Goal: Check status

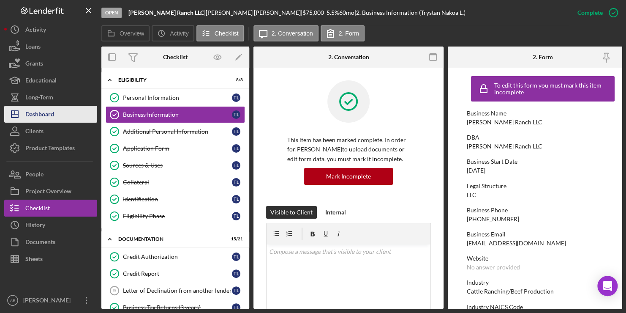
scroll to position [52, 0]
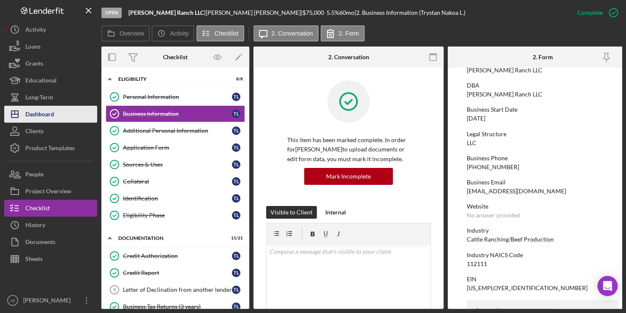
click at [44, 113] on div "Dashboard" at bounding box center [39, 115] width 29 height 19
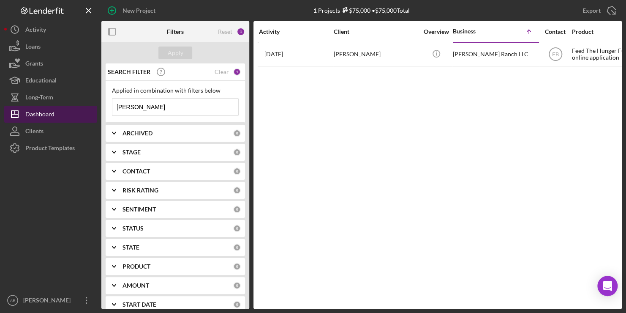
drag, startPoint x: 139, startPoint y: 111, endPoint x: 80, endPoint y: 106, distance: 59.3
click at [80, 106] on div "New Project 1 Projects $75,000 • $75,000 Total [PERSON_NAME] Export Icon/Export…" at bounding box center [312, 154] width 617 height 308
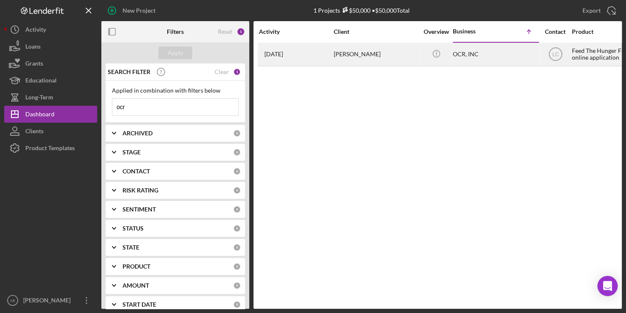
type input "ocr"
click at [345, 56] on div "[PERSON_NAME]" at bounding box center [376, 54] width 84 height 22
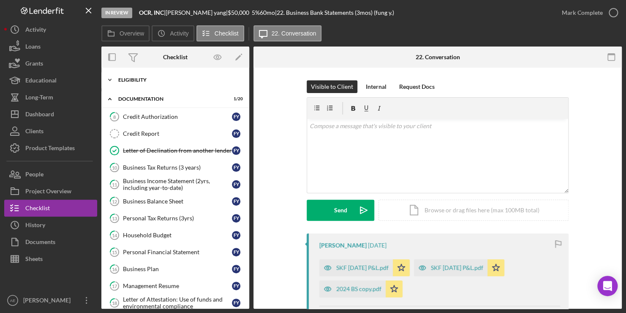
click at [136, 79] on div "Eligibility" at bounding box center [178, 79] width 120 height 5
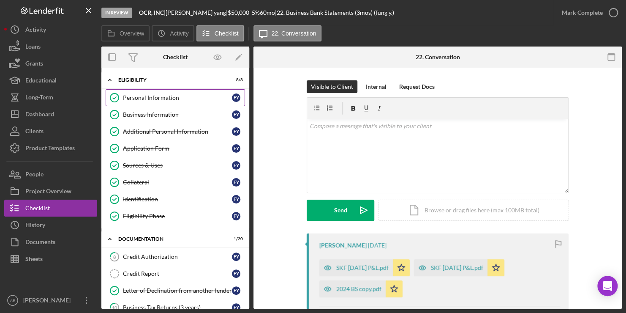
click at [152, 98] on div "Personal Information" at bounding box center [177, 97] width 109 height 7
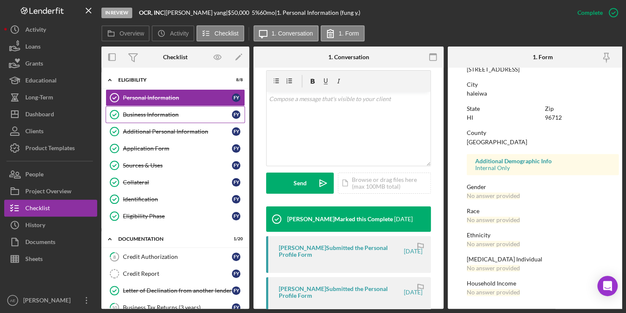
scroll to position [155, 0]
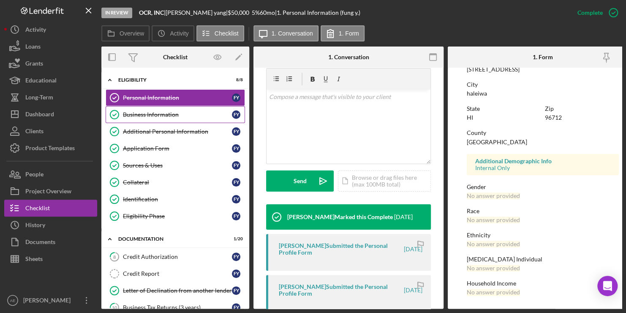
click at [141, 112] on div "Business Information" at bounding box center [177, 114] width 109 height 7
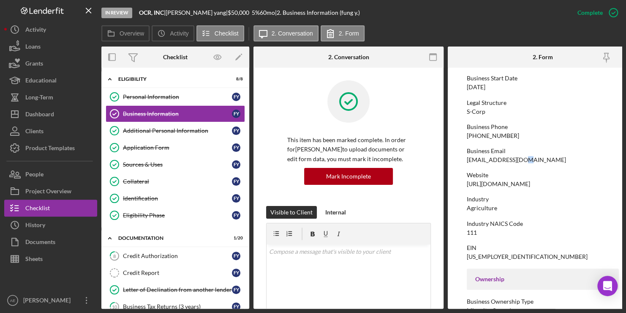
scroll to position [84, 0]
drag, startPoint x: 532, startPoint y: 160, endPoint x: 452, endPoint y: 159, distance: 80.2
click at [452, 159] on form "To edit this form you must mark this item incomplete Business Name OCR, INC DBA…" at bounding box center [543, 188] width 190 height 241
copy div "[EMAIL_ADDRESS][DOMAIN_NAME]"
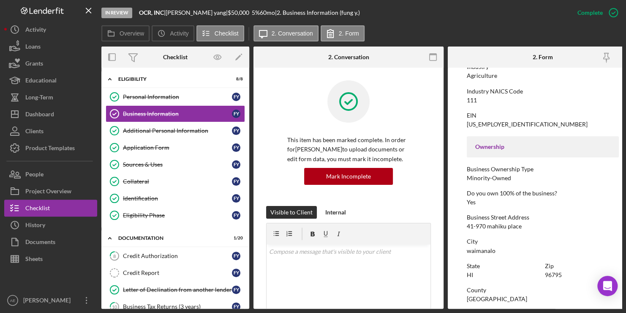
scroll to position [1, 0]
click at [158, 161] on div "Sources & Uses" at bounding box center [177, 163] width 109 height 7
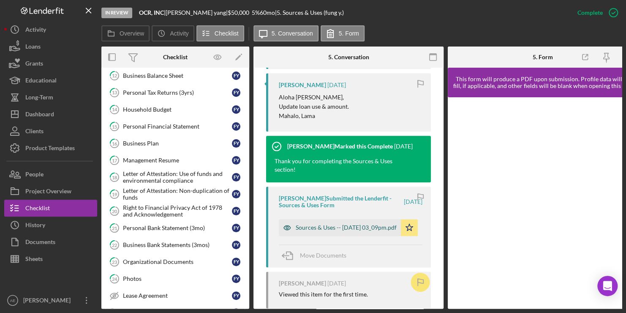
scroll to position [468, 0]
click at [324, 223] on div "Sources & Uses -- [DATE] 03_09pm.pdf" at bounding box center [346, 226] width 101 height 7
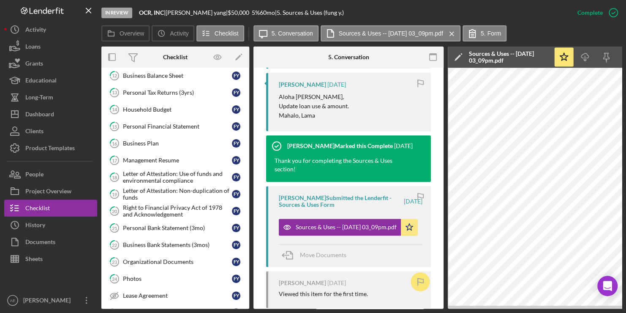
click at [424, 19] on div "In Review OCR, INC | [PERSON_NAME] | $50,000 $50,000 5 % 60 mo | 5. Sources & U…" at bounding box center [335, 12] width 468 height 25
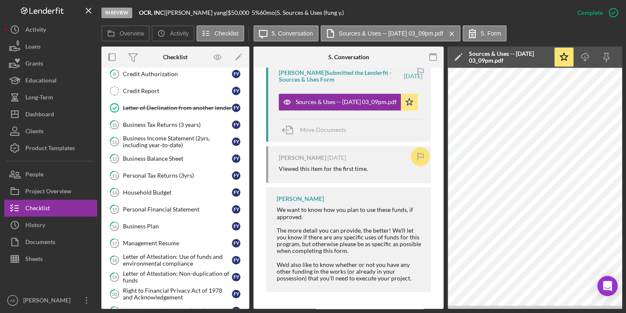
scroll to position [182, 0]
